Goal: Task Accomplishment & Management: Complete application form

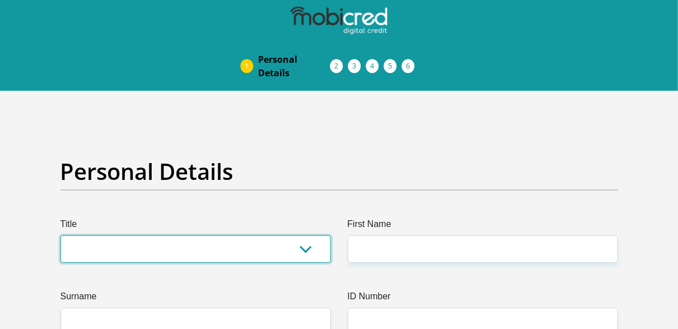
click at [106, 250] on select "Mr Ms Mrs Dr [PERSON_NAME]" at bounding box center [195, 248] width 270 height 27
select select "Ms"
click at [60, 235] on select "Mr Ms Mrs Dr [PERSON_NAME]" at bounding box center [195, 248] width 270 height 27
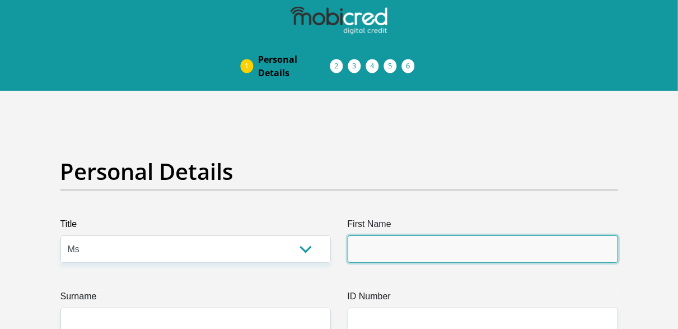
click at [446, 246] on input "First Name" at bounding box center [483, 248] width 270 height 27
type input "snethemba"
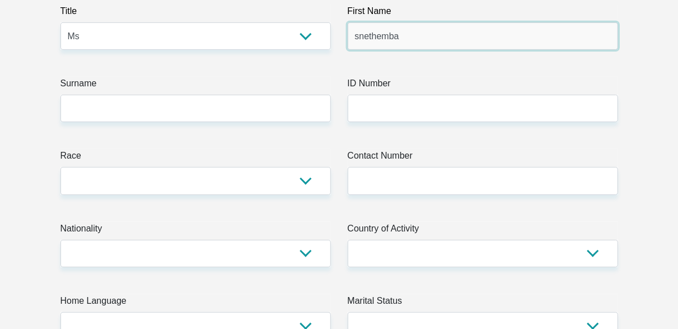
scroll to position [261, 0]
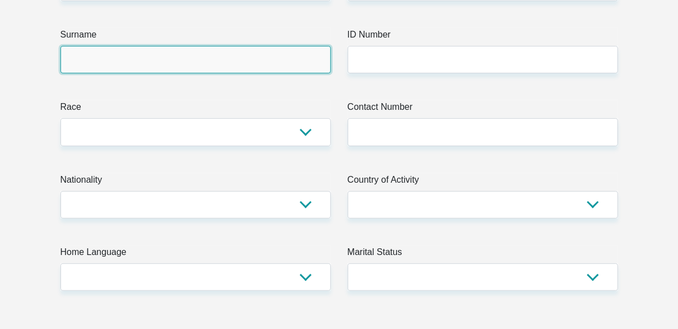
click at [123, 60] on input "Surname" at bounding box center [195, 59] width 270 height 27
type input "hlongwane"
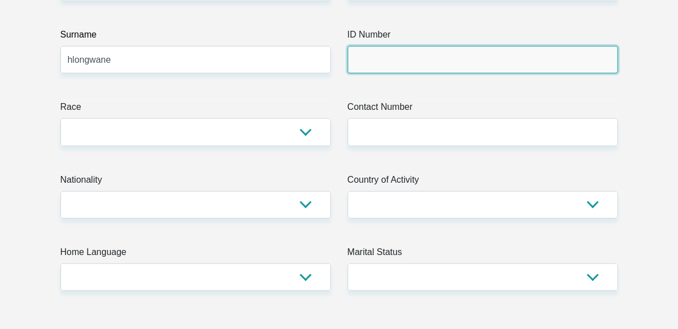
click at [365, 58] on input "ID Number" at bounding box center [483, 59] width 270 height 27
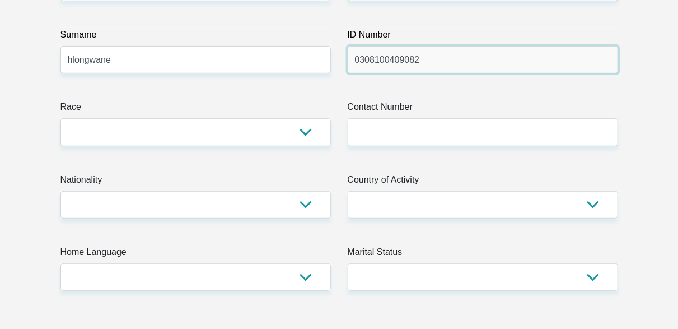
type input "0308100409082"
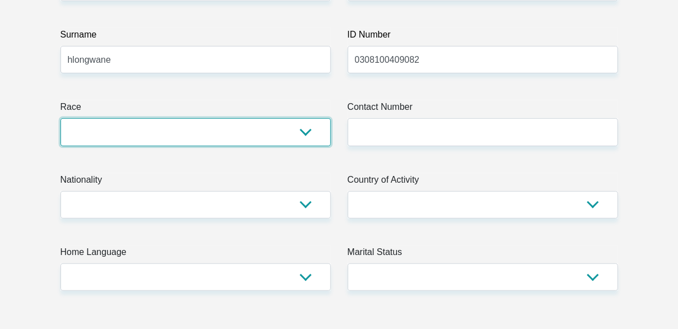
click at [236, 143] on select "Black Coloured Indian White Other" at bounding box center [195, 131] width 270 height 27
select select "1"
click at [60, 118] on select "Black Coloured Indian White Other" at bounding box center [195, 131] width 270 height 27
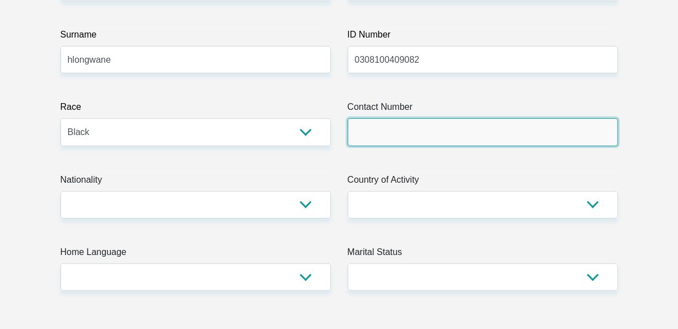
click at [401, 131] on input "Contact Number" at bounding box center [483, 131] width 270 height 27
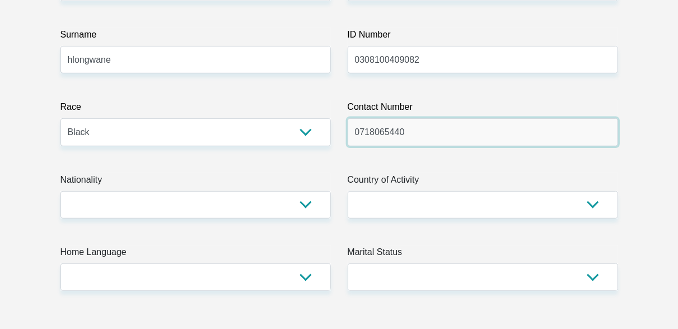
type input "0718065440"
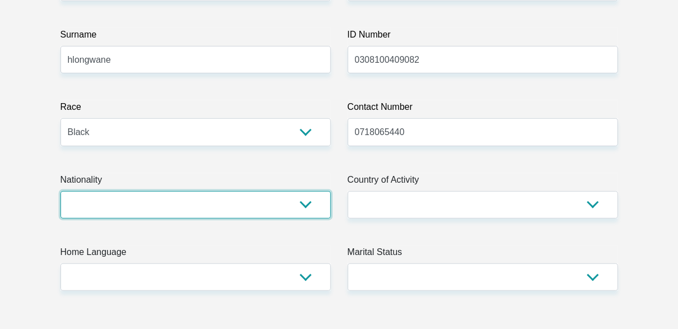
click at [102, 206] on select "[GEOGRAPHIC_DATA] [GEOGRAPHIC_DATA] [GEOGRAPHIC_DATA] [GEOGRAPHIC_DATA] [GEOGRA…" at bounding box center [195, 204] width 270 height 27
select select "ZAF"
click at [60, 191] on select "[GEOGRAPHIC_DATA] [GEOGRAPHIC_DATA] [GEOGRAPHIC_DATA] [GEOGRAPHIC_DATA] [GEOGRA…" at bounding box center [195, 204] width 270 height 27
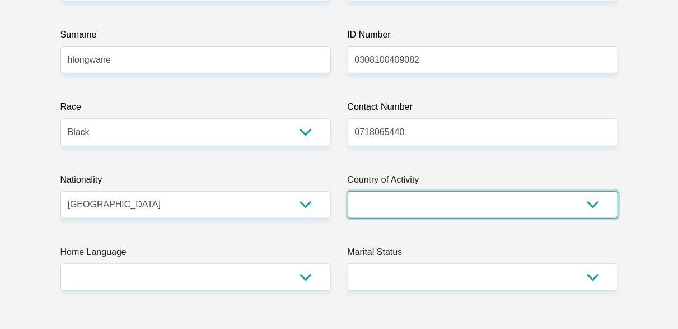
click at [410, 215] on select "[GEOGRAPHIC_DATA] [GEOGRAPHIC_DATA] [GEOGRAPHIC_DATA] [GEOGRAPHIC_DATA] [GEOGRA…" at bounding box center [483, 204] width 270 height 27
select select "ZAF"
click at [348, 191] on select "[GEOGRAPHIC_DATA] [GEOGRAPHIC_DATA] [GEOGRAPHIC_DATA] [GEOGRAPHIC_DATA] [GEOGRA…" at bounding box center [483, 204] width 270 height 27
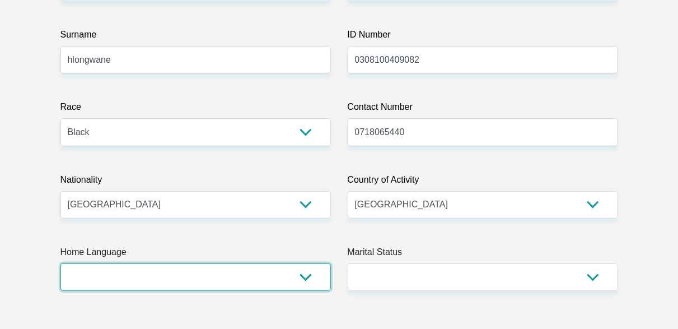
click at [115, 286] on select "Afrikaans English Sepedi South Ndebele Southern Sotho Swati Tsonga Tswana Venda…" at bounding box center [195, 276] width 270 height 27
select select "[DATE]"
click at [60, 263] on select "Afrikaans English Sepedi South Ndebele Southern Sotho Swati Tsonga Tswana Venda…" at bounding box center [195, 276] width 270 height 27
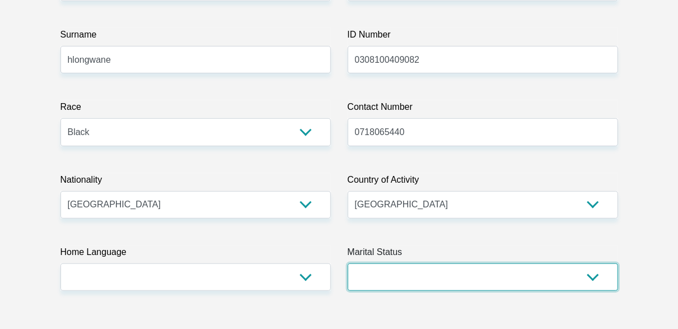
click at [377, 283] on select "Married ANC Single Divorced Widowed Married COP or Customary Law" at bounding box center [483, 276] width 270 height 27
select select "2"
click at [348, 263] on select "Married ANC Single Divorced Widowed Married COP or Customary Law" at bounding box center [483, 276] width 270 height 27
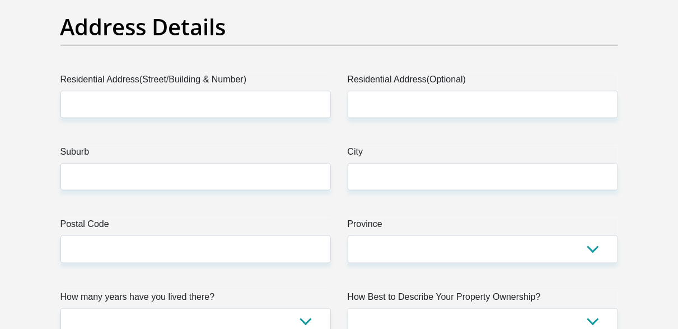
scroll to position [620, 0]
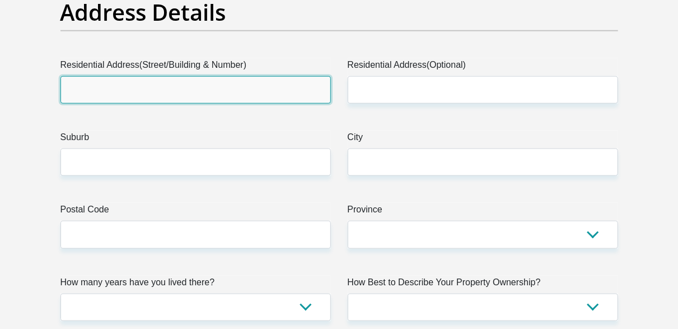
click at [110, 86] on input "Residential Address(Street/Building & Number)" at bounding box center [195, 89] width 270 height 27
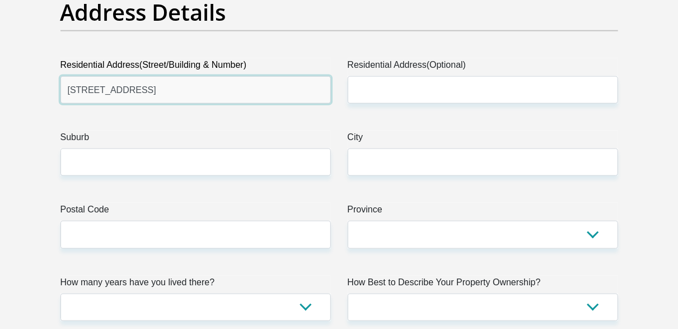
type input "[STREET_ADDRESS]"
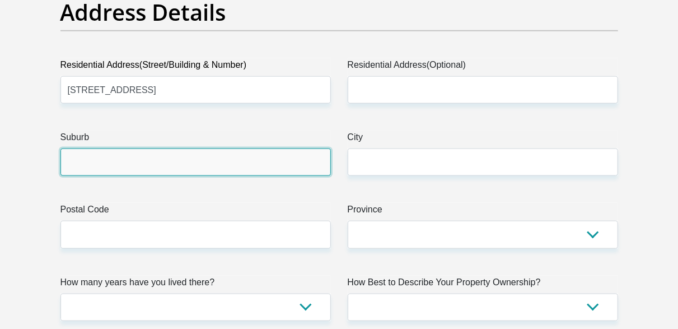
click at [138, 167] on input "Suburb" at bounding box center [195, 161] width 270 height 27
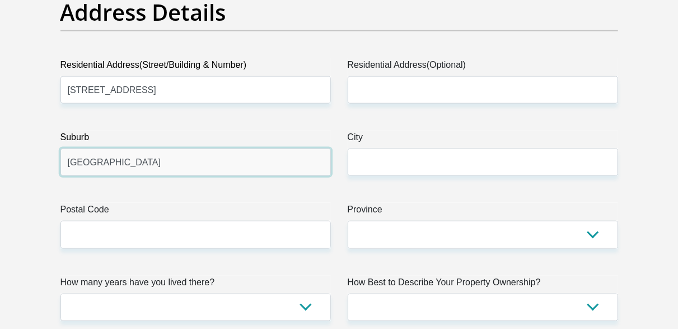
type input "[GEOGRAPHIC_DATA]"
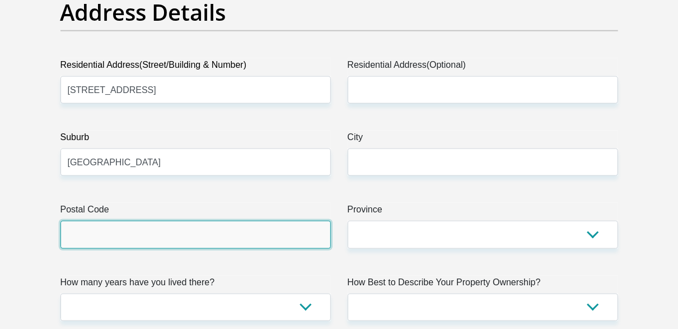
click at [76, 243] on input "Postal Code" at bounding box center [195, 234] width 270 height 27
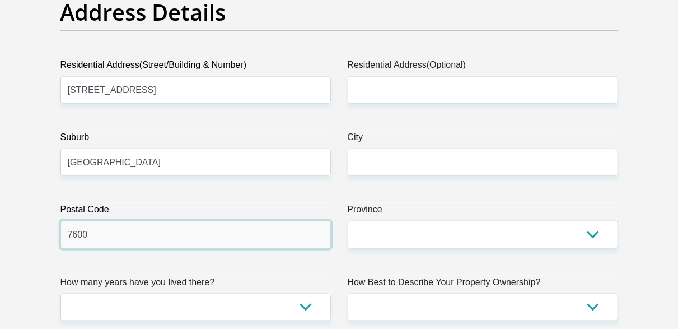
type input "7600"
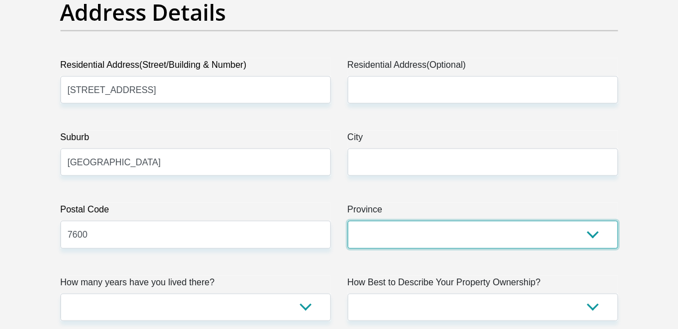
click at [373, 234] on select "Eastern Cape Free State [GEOGRAPHIC_DATA] [GEOGRAPHIC_DATA][DATE] [GEOGRAPHIC_D…" at bounding box center [483, 234] width 270 height 27
select select "Western Cape"
click at [348, 221] on select "Eastern Cape Free State [GEOGRAPHIC_DATA] [GEOGRAPHIC_DATA][DATE] [GEOGRAPHIC_D…" at bounding box center [483, 234] width 270 height 27
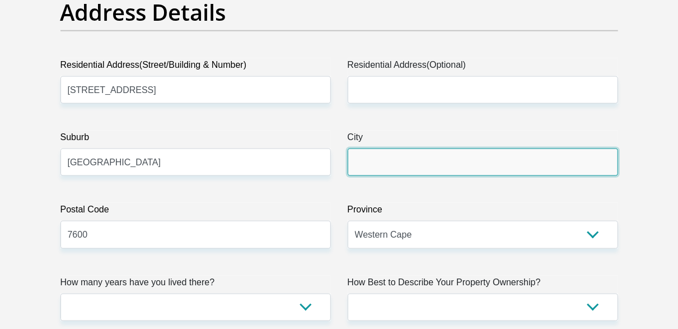
click at [385, 173] on input "City" at bounding box center [483, 161] width 270 height 27
type input "[GEOGRAPHIC_DATA]"
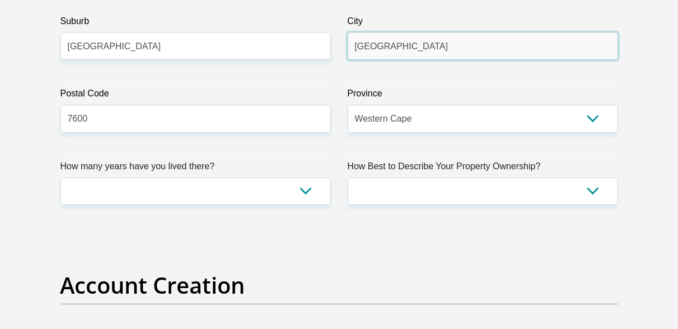
scroll to position [731, 0]
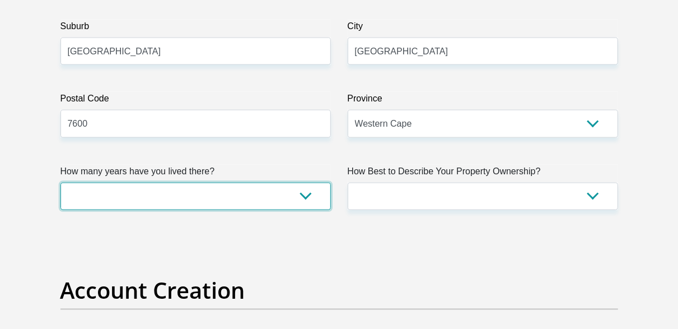
click at [247, 206] on select "less than 1 year 1-3 years 3-5 years 5+ years" at bounding box center [195, 196] width 270 height 27
select select "4"
click at [60, 183] on select "less than 1 year 1-3 years 3-5 years 5+ years" at bounding box center [195, 196] width 270 height 27
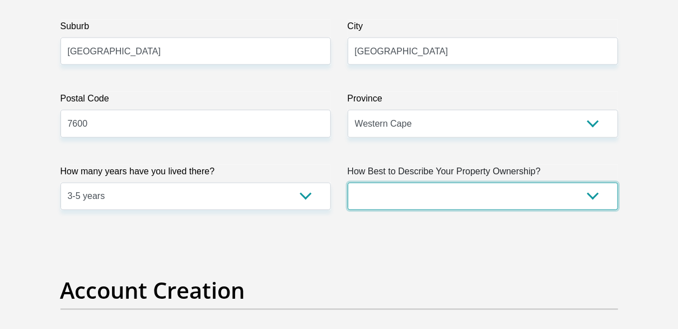
click at [401, 196] on select "Owned Rented Family Owned Company Dwelling" at bounding box center [483, 196] width 270 height 27
select select "Rented"
click at [348, 183] on select "Owned Rented Family Owned Company Dwelling" at bounding box center [483, 196] width 270 height 27
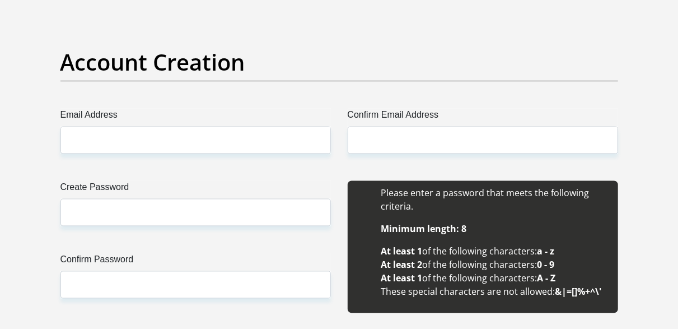
scroll to position [969, 0]
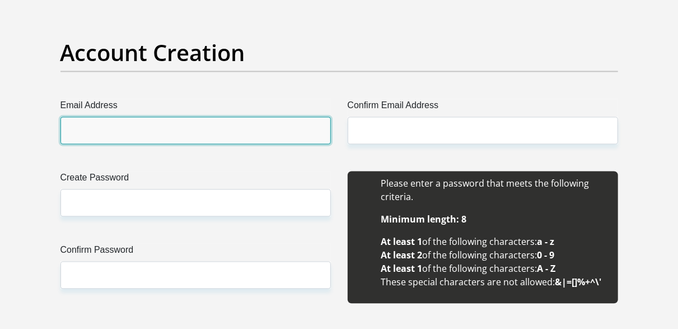
click at [174, 134] on input "Email Address" at bounding box center [195, 130] width 270 height 27
type input "a"
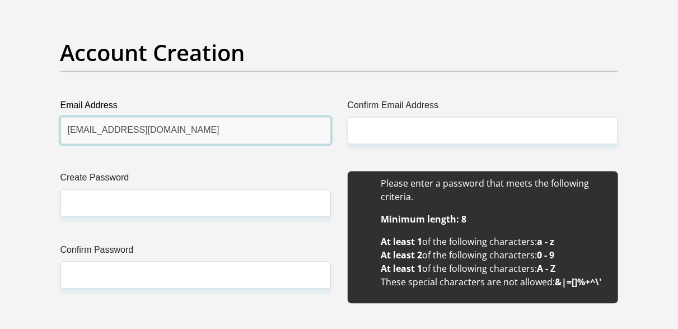
type input "[EMAIL_ADDRESS][DOMAIN_NAME]"
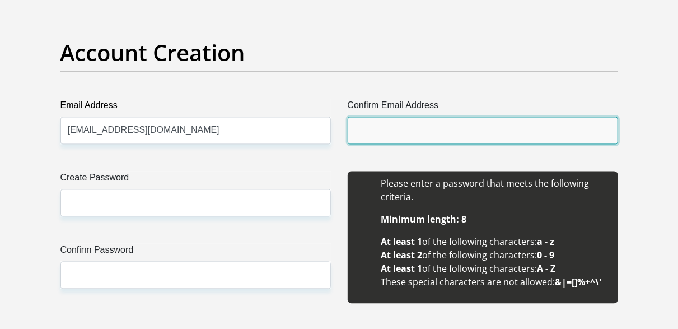
click at [379, 127] on input "Confirm Email Address" at bounding box center [483, 130] width 270 height 27
click at [379, 127] on input "sn" at bounding box center [483, 130] width 270 height 27
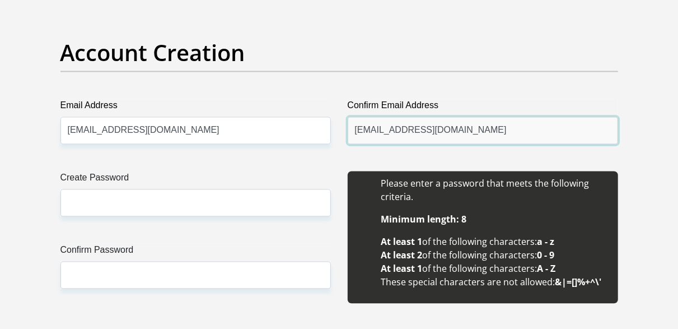
type input "[EMAIL_ADDRESS][DOMAIN_NAME]"
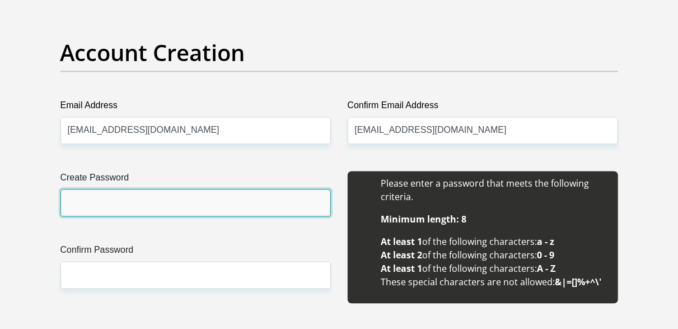
click at [171, 200] on input "Create Password" at bounding box center [195, 202] width 270 height 27
type input "Themba22."
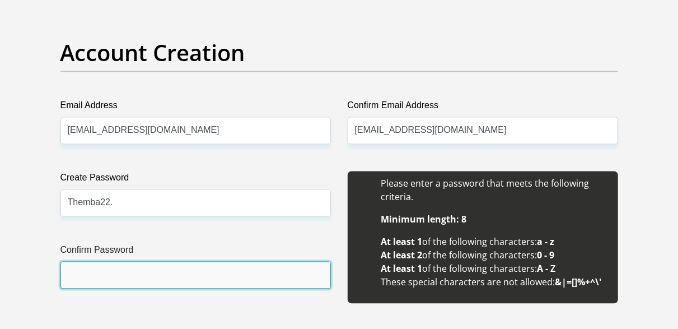
click at [164, 272] on input "Confirm Password" at bounding box center [195, 274] width 270 height 27
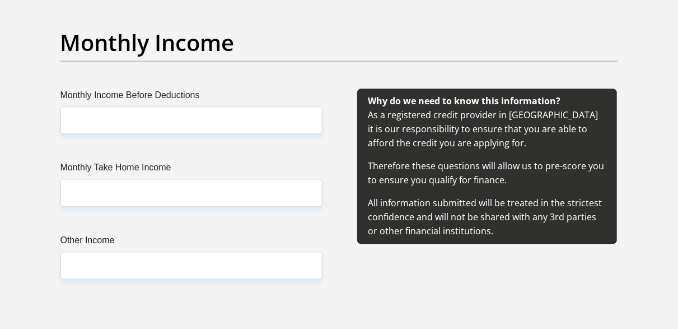
scroll to position [1318, 0]
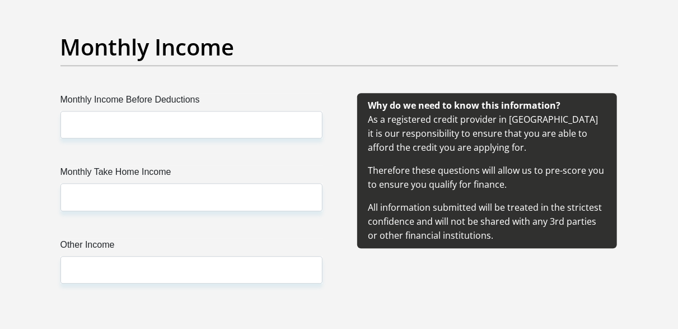
drag, startPoint x: 686, startPoint y: 92, endPoint x: 687, endPoint y: 119, distance: 26.9
type input "Themba22."
click at [471, 300] on div "Why do we need to know this information? As a registered credit provider in [GE…" at bounding box center [487, 201] width 296 height 217
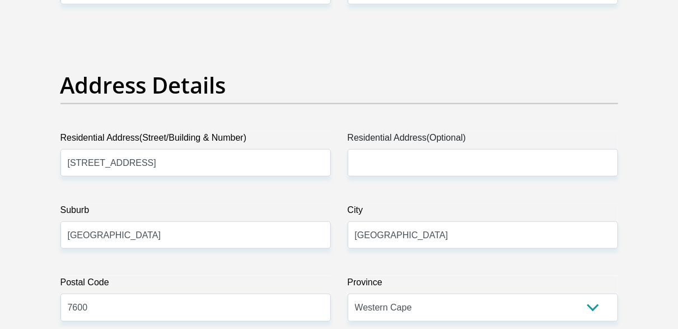
scroll to position [0, 0]
